Goal: Check status: Check status

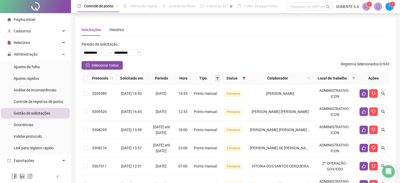
click at [219, 79] on icon "filter" at bounding box center [217, 78] width 3 height 3
click at [204, 96] on span "Atestado" at bounding box center [202, 97] width 15 height 4
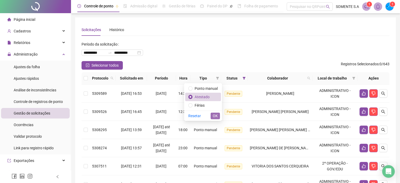
click at [215, 114] on span "OK" at bounding box center [215, 116] width 5 height 6
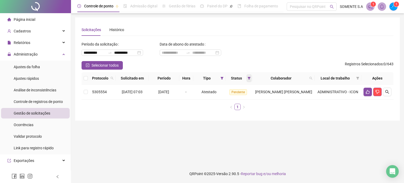
click at [251, 77] on icon "filter" at bounding box center [249, 78] width 3 height 3
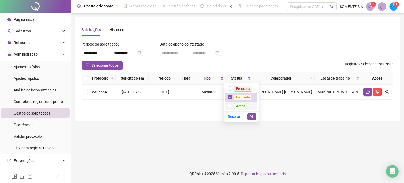
click at [240, 106] on span "Aceita" at bounding box center [240, 106] width 13 height 6
click at [242, 98] on span "Pendente" at bounding box center [243, 98] width 18 height 6
click at [252, 119] on span "OK" at bounding box center [252, 117] width 5 height 6
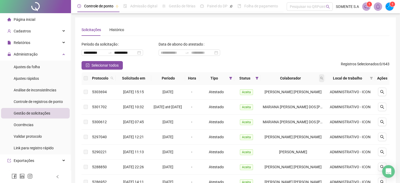
click at [321, 79] on icon "search" at bounding box center [321, 78] width 3 height 3
type input "***"
click at [287, 96] on span "Buscar" at bounding box center [288, 99] width 12 height 6
